Goal: Information Seeking & Learning: Learn about a topic

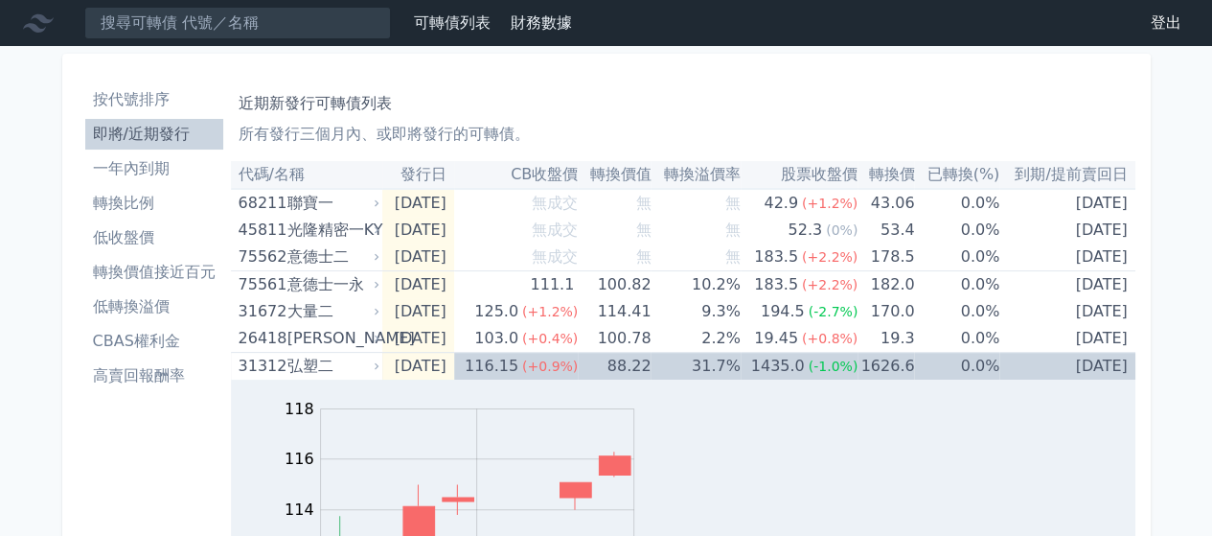
click at [124, 142] on li "即將/近期發行" at bounding box center [154, 134] width 138 height 23
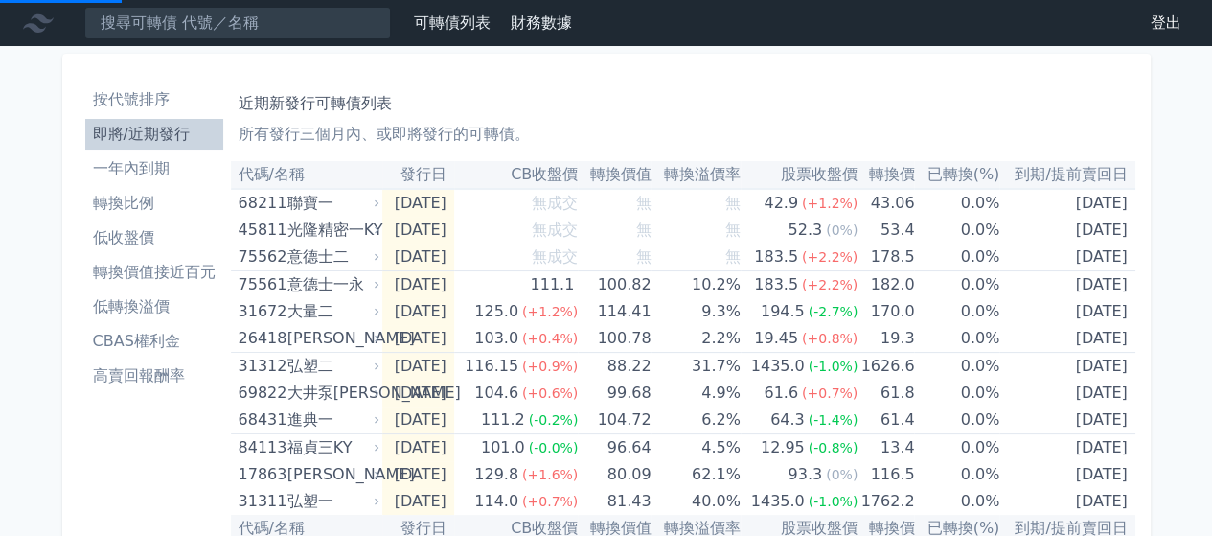
click at [464, 142] on p "所有發行三個月內、或即將發行的可轉債。" at bounding box center [683, 134] width 889 height 23
click at [464, 118] on div "近期新發行可轉債列表 所有發行三個月內、或即將發行的可轉債。" at bounding box center [683, 114] width 889 height 61
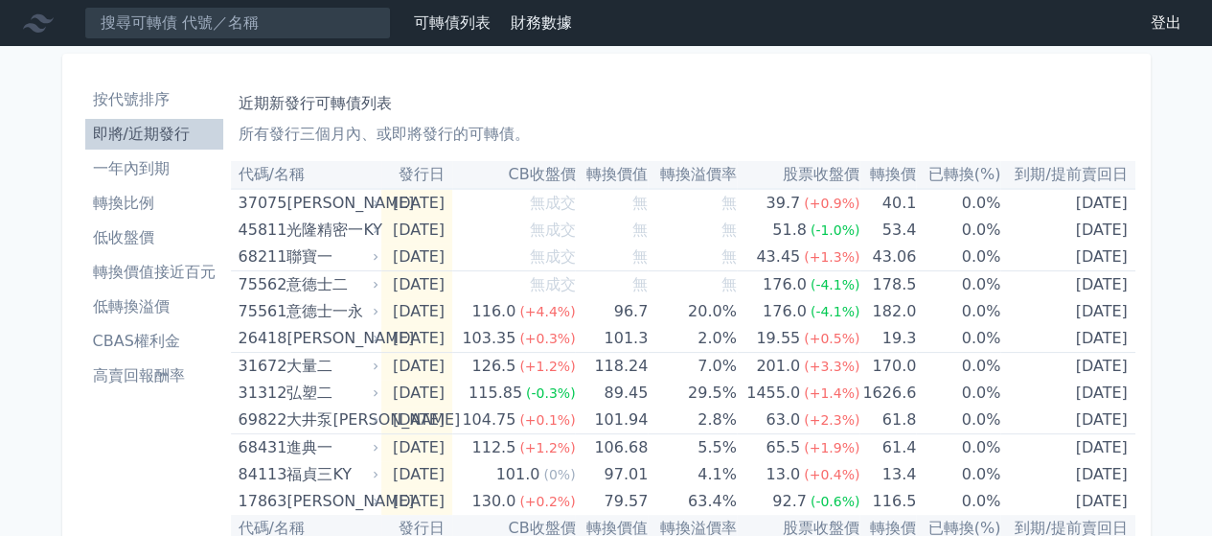
click at [621, 118] on div "近期新發行可轉債列表 所有發行三個月內、或即將發行的可轉債。" at bounding box center [683, 114] width 889 height 61
click at [718, 120] on div "近期新發行可轉債列表 所有發行三個月內、或即將發行的可轉債。" at bounding box center [683, 114] width 889 height 61
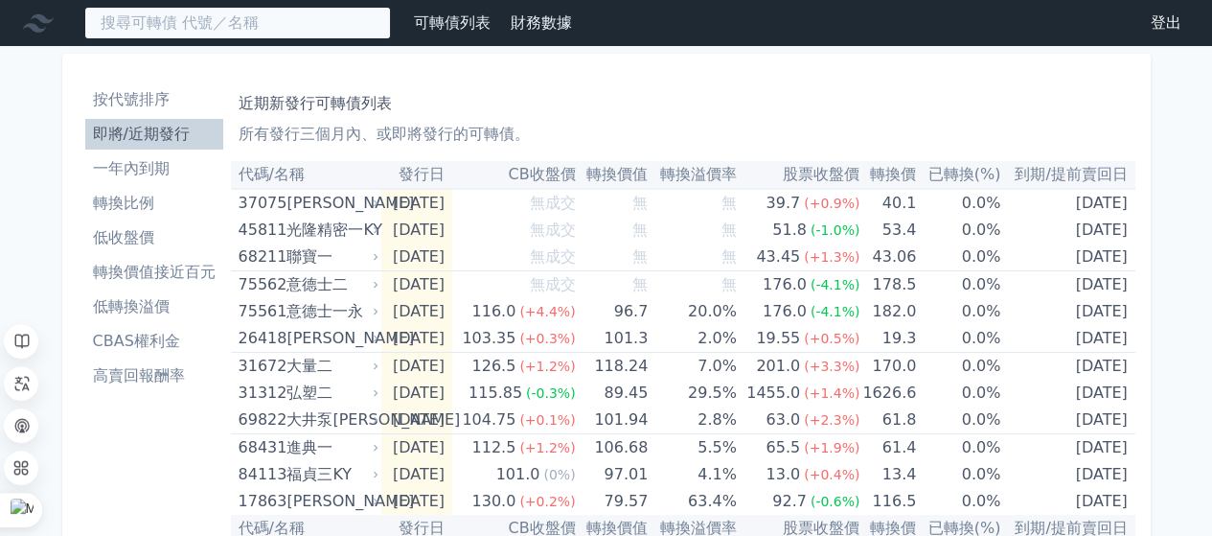
click at [215, 18] on input at bounding box center [237, 23] width 307 height 33
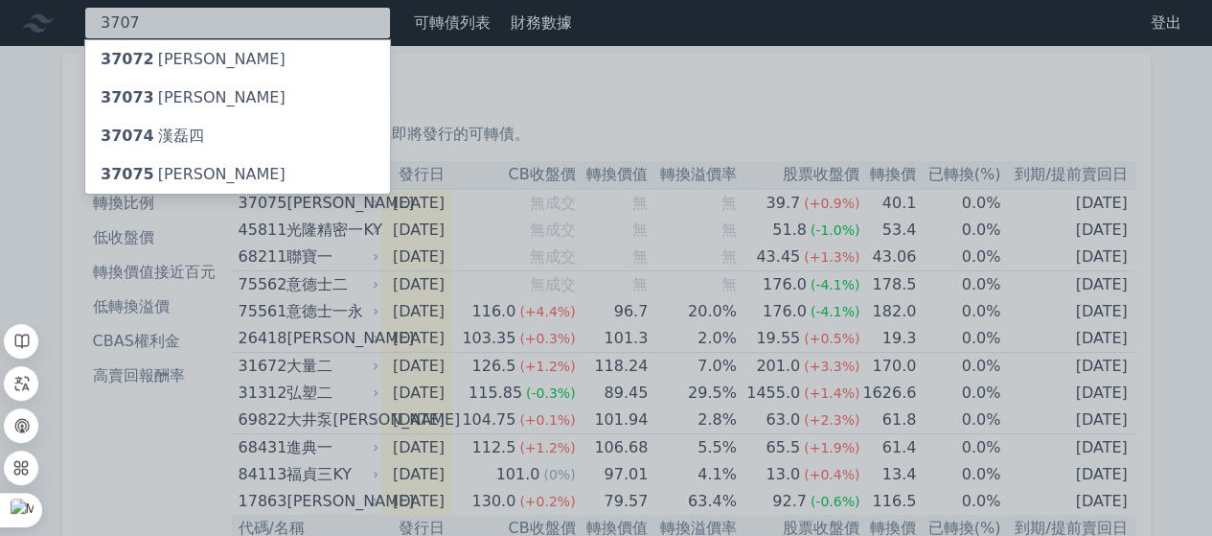
type input "3707"
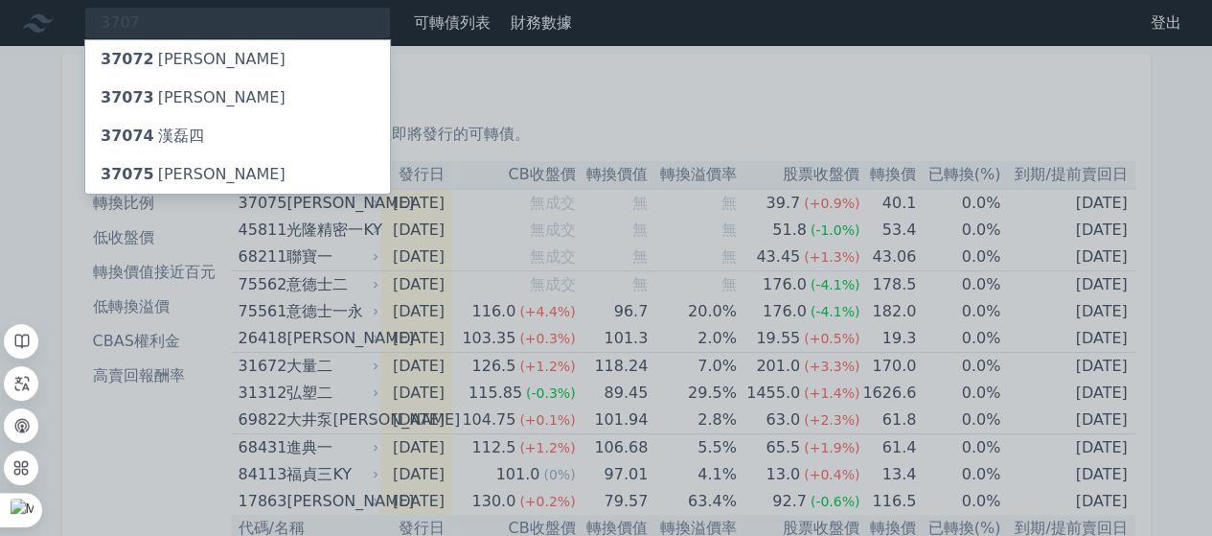
click at [202, 64] on div "37072 [PERSON_NAME]" at bounding box center [237, 59] width 305 height 38
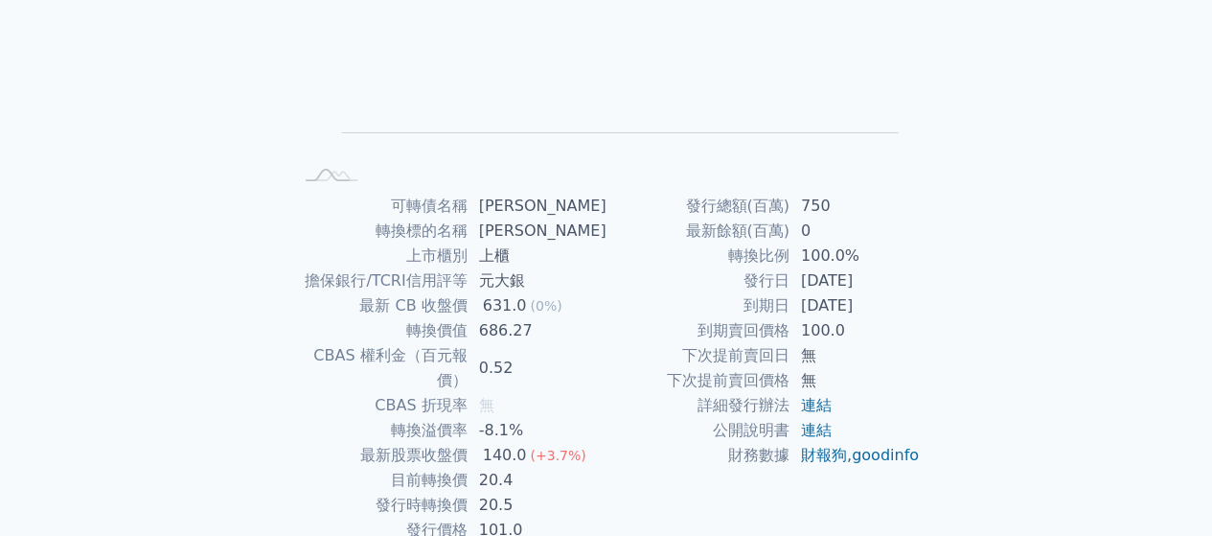
scroll to position [255, 0]
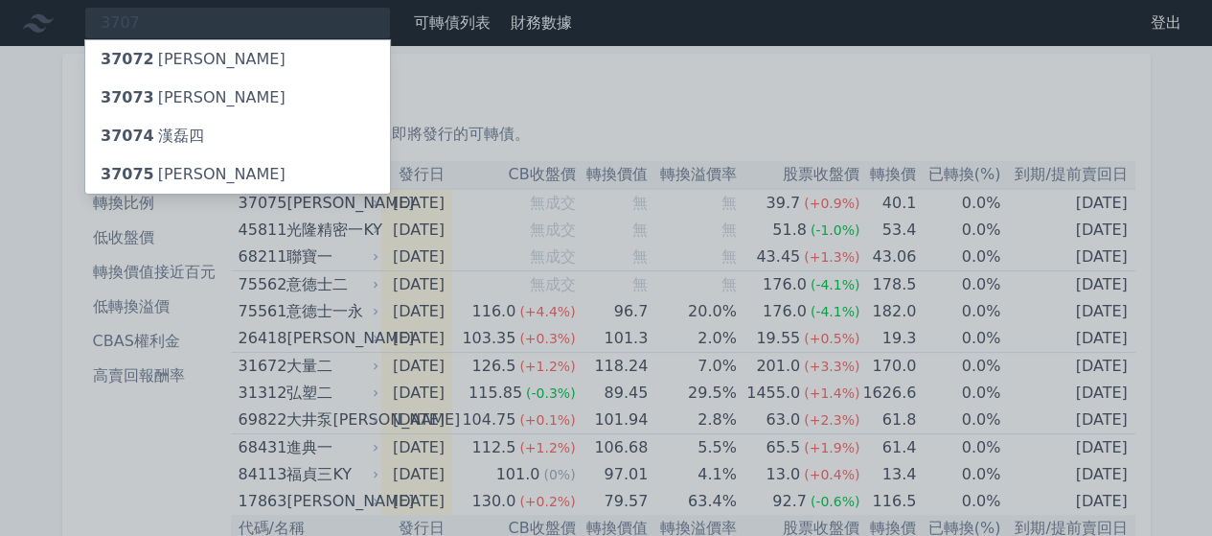
click at [194, 95] on div "37073 [PERSON_NAME]" at bounding box center [193, 97] width 185 height 23
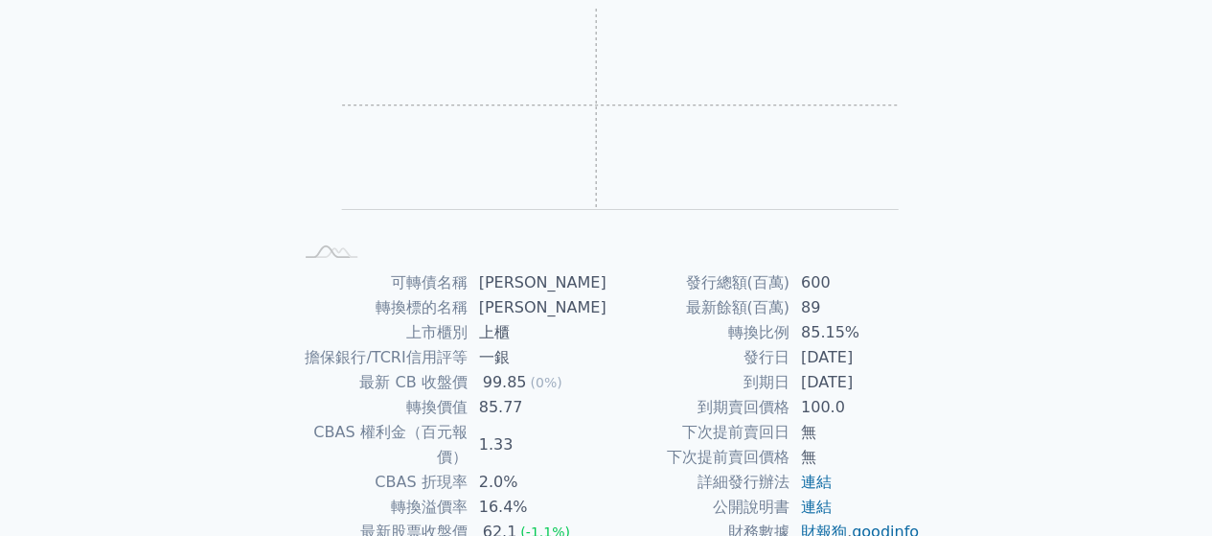
scroll to position [287, 0]
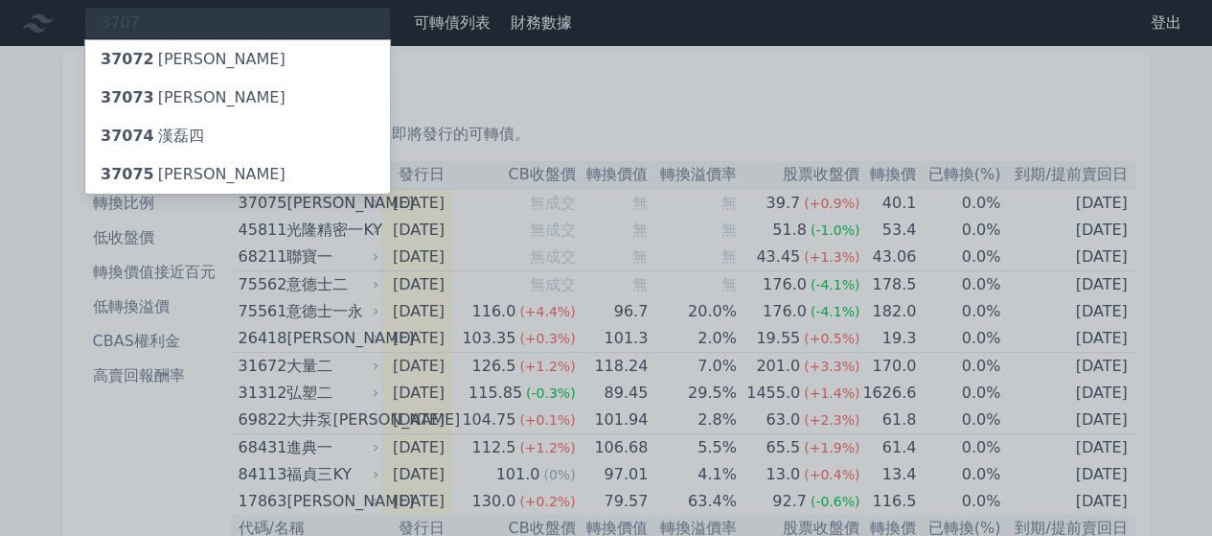
click at [211, 141] on div "37074 [PERSON_NAME]四" at bounding box center [237, 136] width 305 height 38
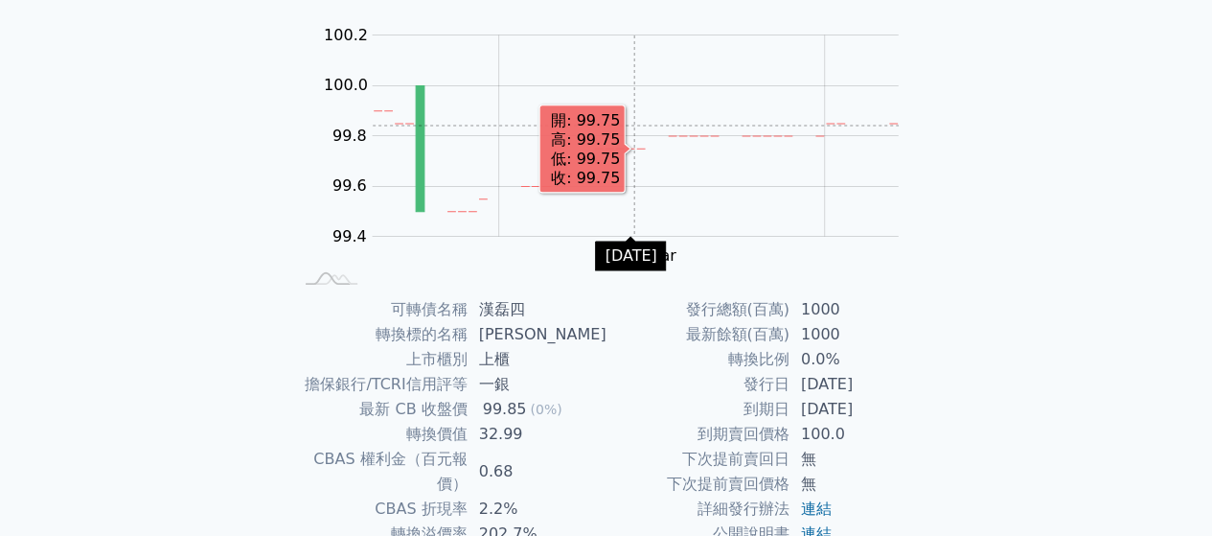
scroll to position [287, 0]
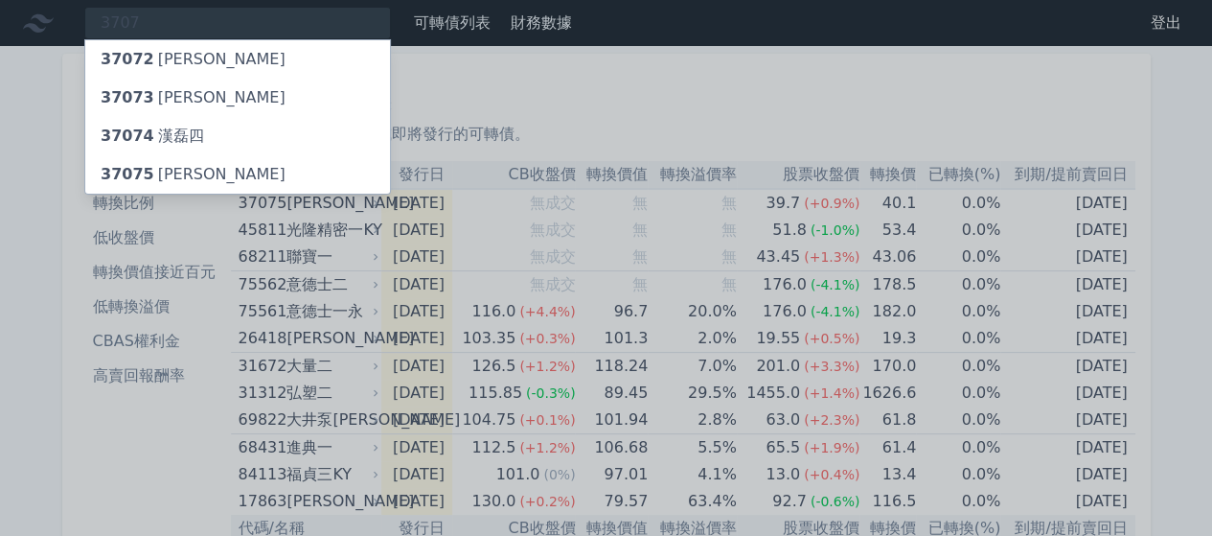
click at [181, 168] on div "37075 [PERSON_NAME]" at bounding box center [193, 174] width 185 height 23
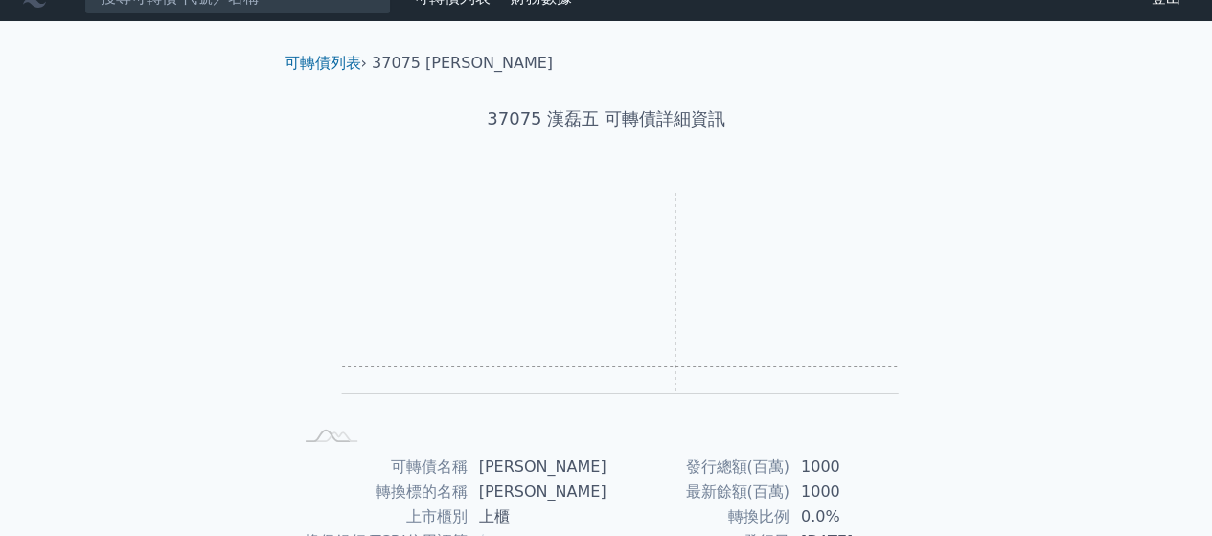
scroll to position [287, 0]
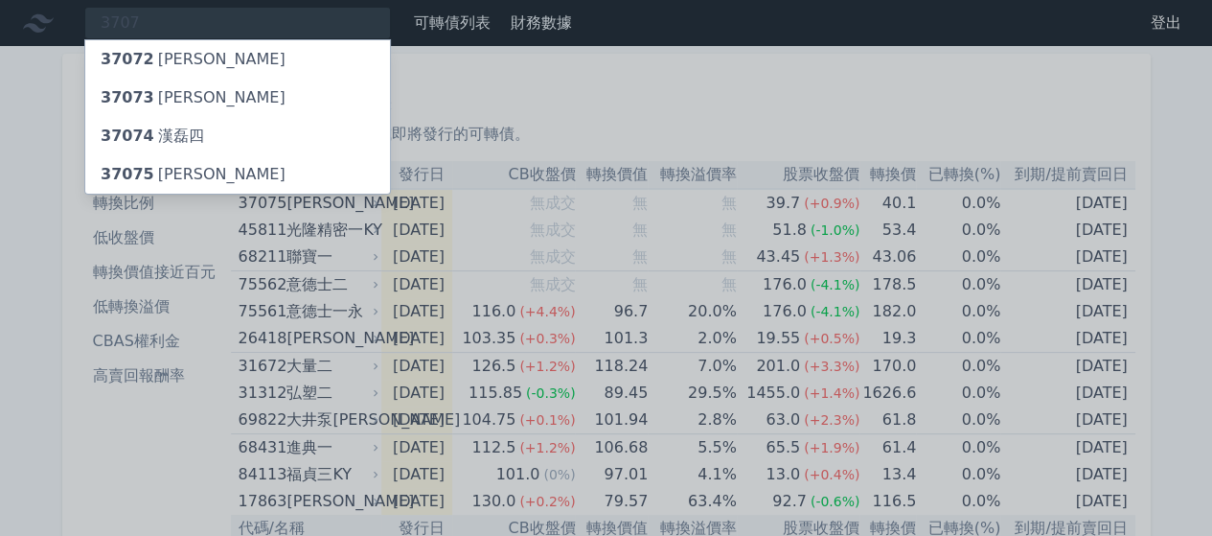
click at [610, 91] on div at bounding box center [606, 268] width 1212 height 536
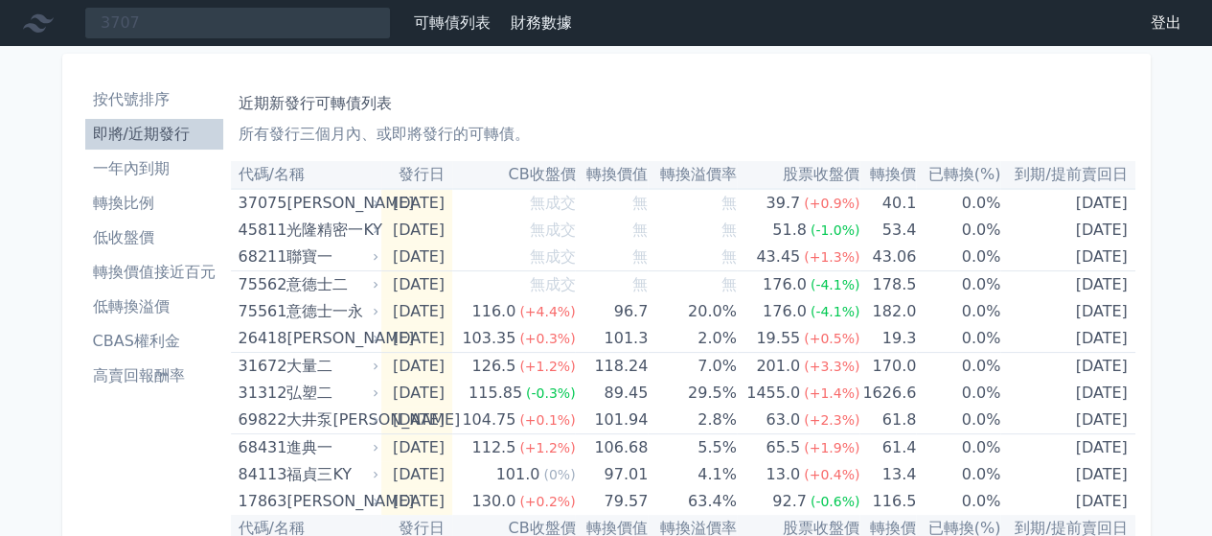
click at [637, 108] on h1 "近期新發行可轉債列表" at bounding box center [683, 103] width 889 height 23
